Goal: Find specific page/section: Find specific page/section

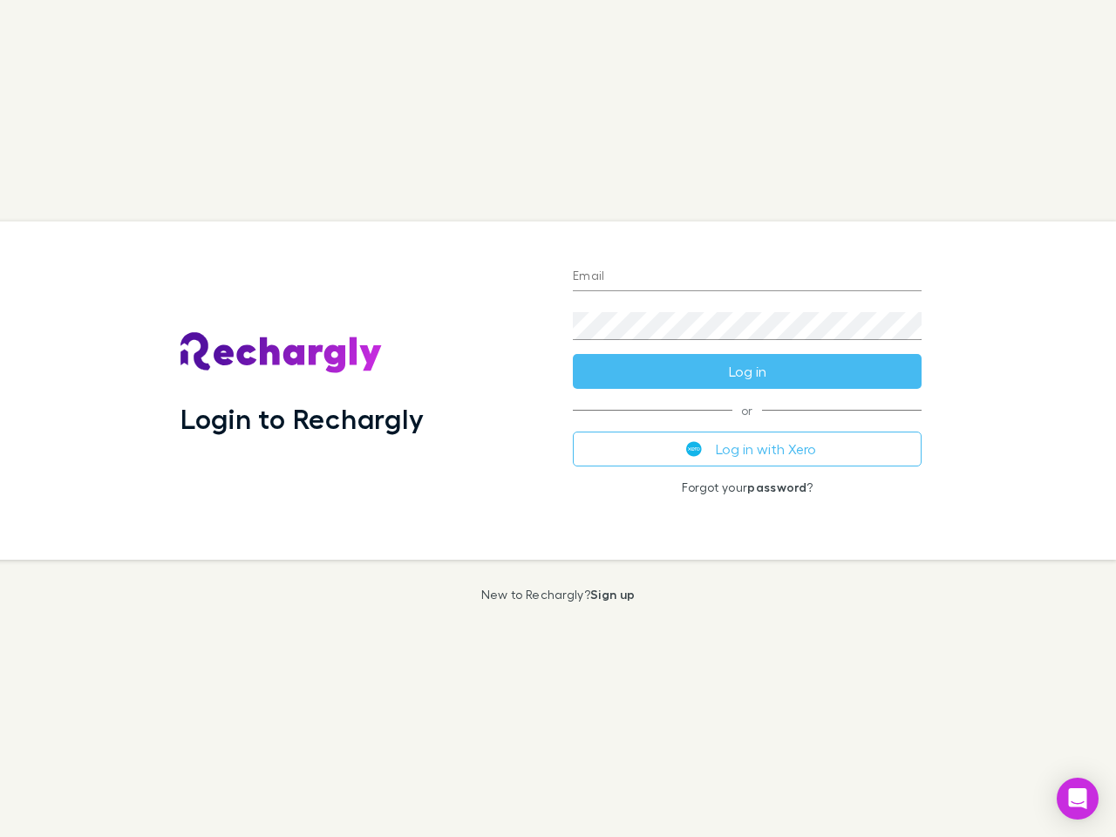
click at [558, 419] on div "Login to Rechargly" at bounding box center [363, 390] width 392 height 338
click at [747, 277] on input "Email" at bounding box center [747, 277] width 349 height 28
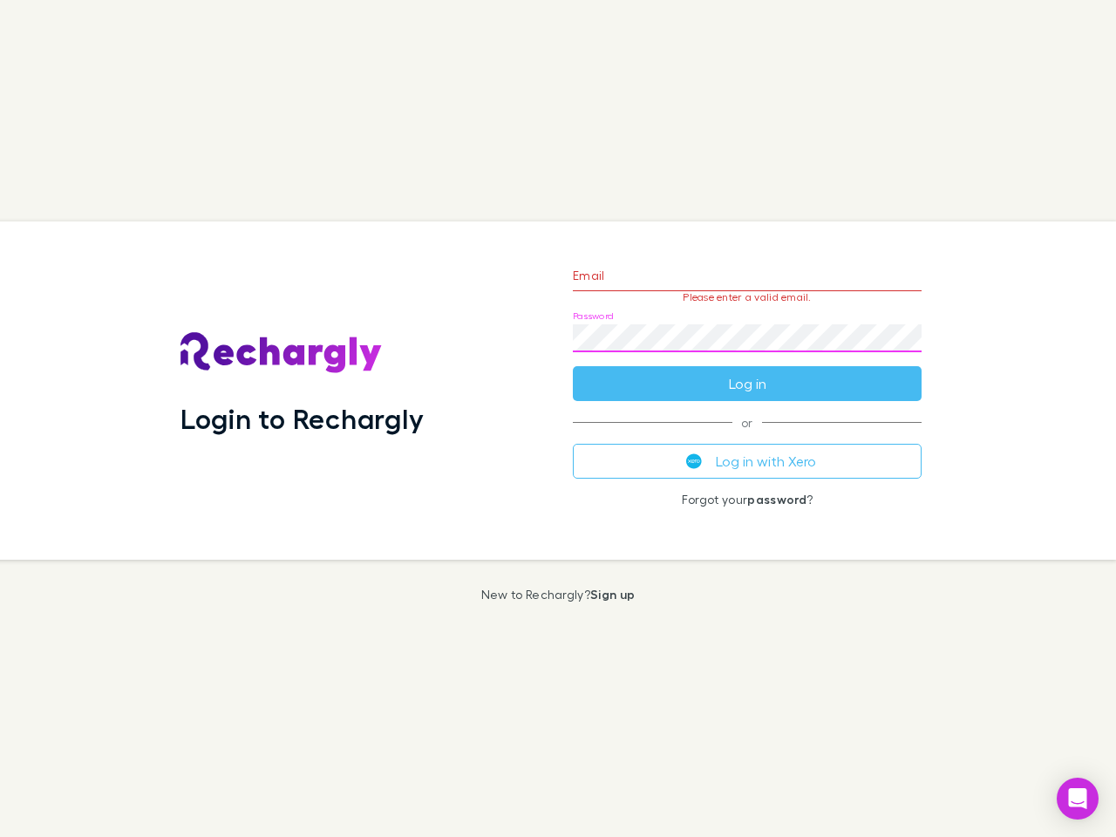
click at [747, 371] on form "Email Please enter a valid email. Password Log in" at bounding box center [747, 325] width 349 height 152
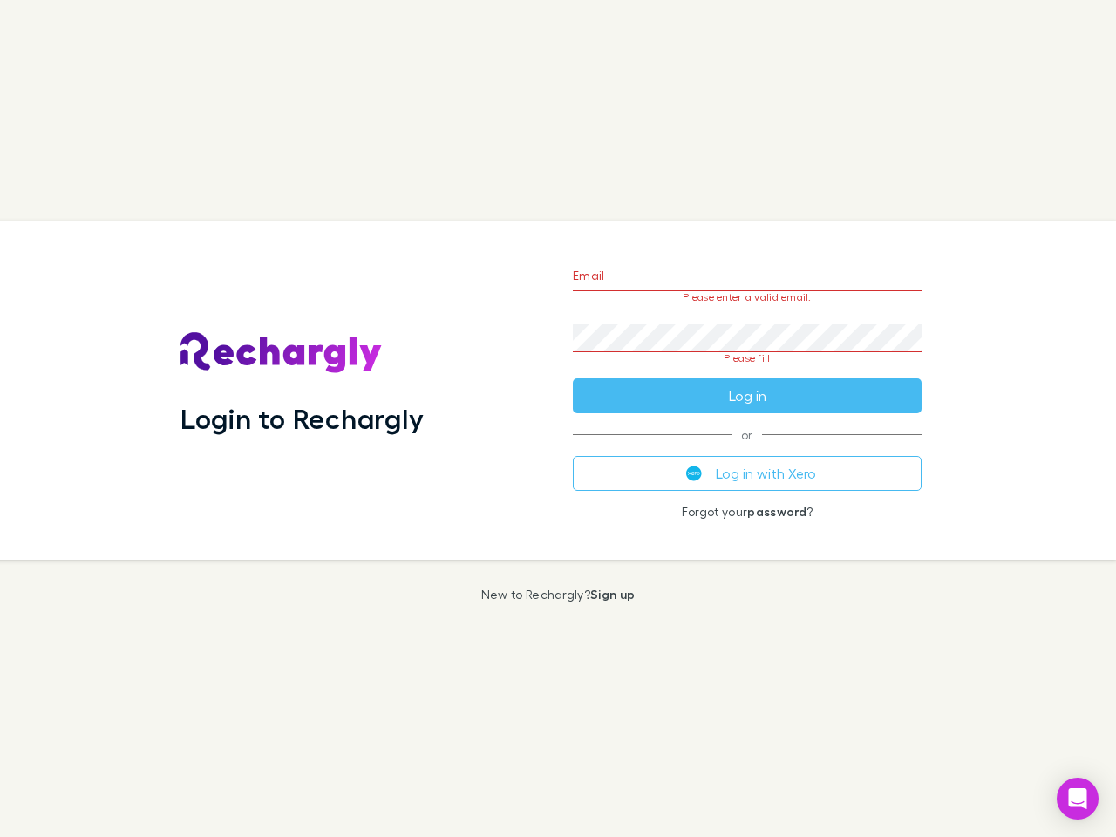
click at [747, 449] on div "Email Please enter a valid email. Password Please fill Log in or Log in with Xe…" at bounding box center [747, 390] width 377 height 338
click at [1078, 799] on icon "Open Intercom Messenger" at bounding box center [1078, 798] width 18 height 21
